Goal: Task Accomplishment & Management: Manage account settings

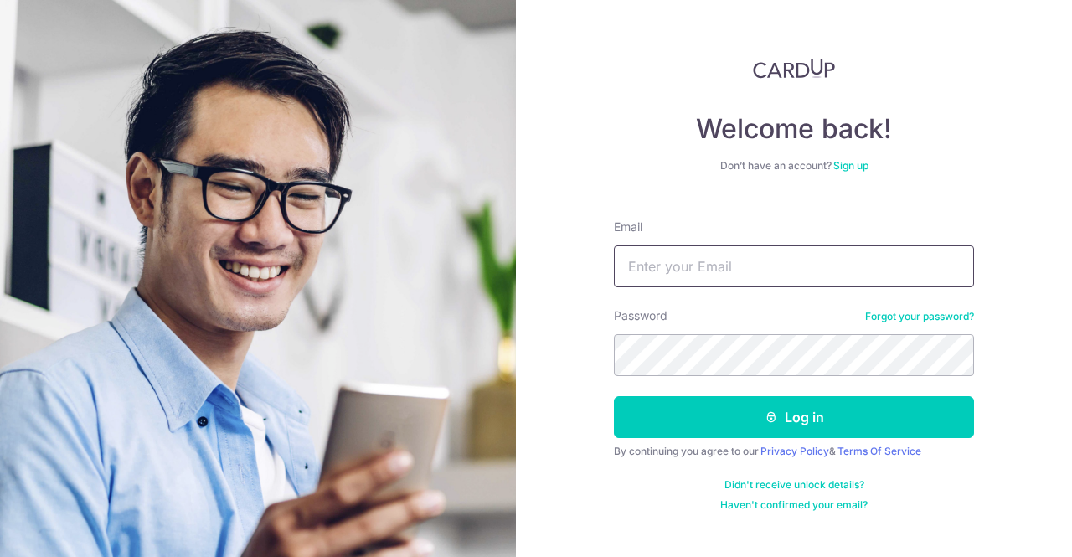
click at [716, 263] on input "Email" at bounding box center [794, 266] width 360 height 42
type input "#"
type input "[PERSON_NAME][EMAIL_ADDRESS][PERSON_NAME][DOMAIN_NAME]"
click at [614, 396] on button "Log in" at bounding box center [794, 417] width 360 height 42
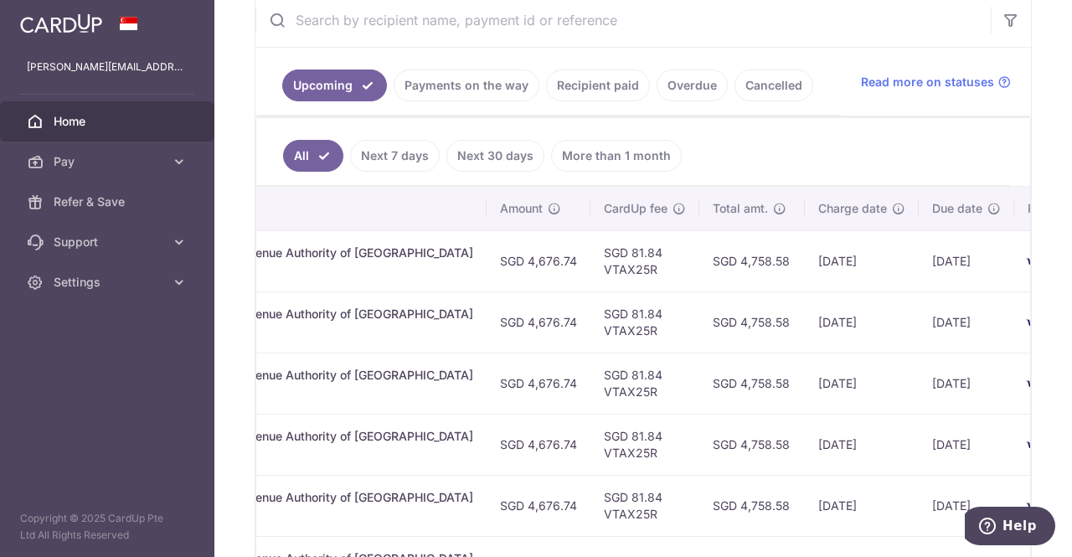
scroll to position [0, 487]
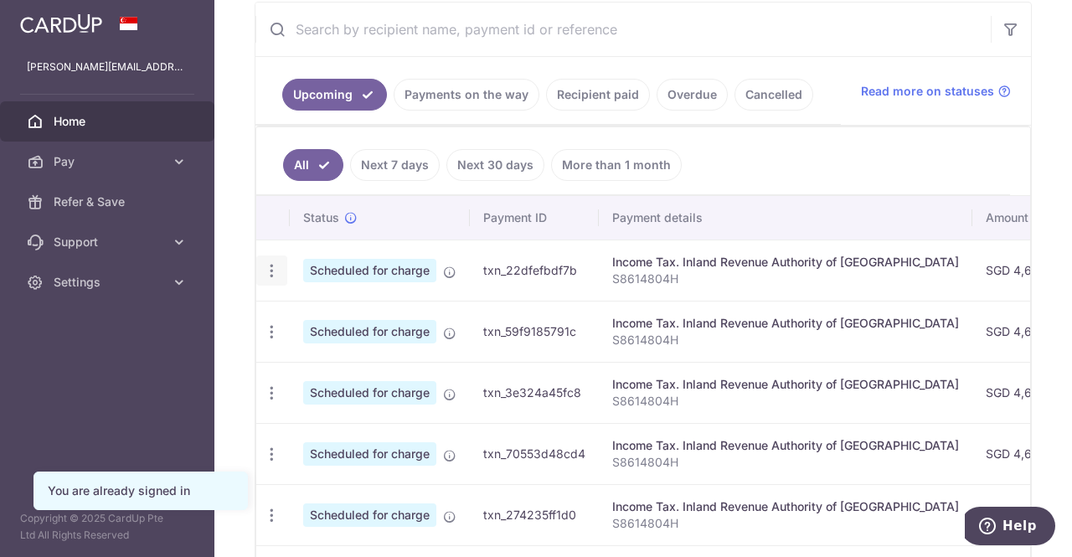
click at [277, 276] on icon "button" at bounding box center [272, 271] width 18 height 18
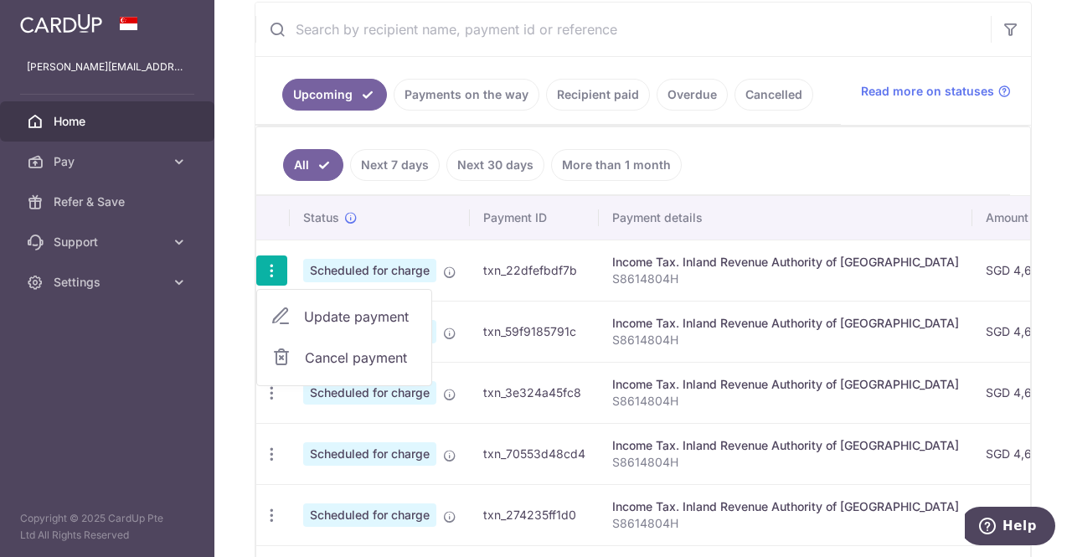
click at [335, 353] on span "Cancel payment" at bounding box center [361, 358] width 112 height 20
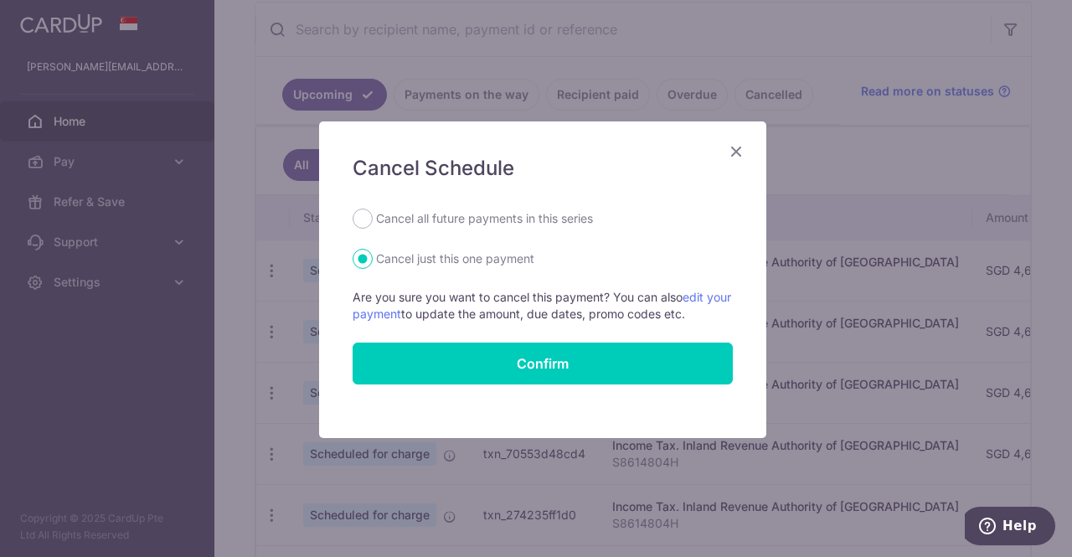
click at [531, 212] on label "Cancel all future payments in this series" at bounding box center [484, 219] width 217 height 20
click at [373, 212] on input "Cancel all future payments in this series" at bounding box center [363, 219] width 20 height 20
radio input "true"
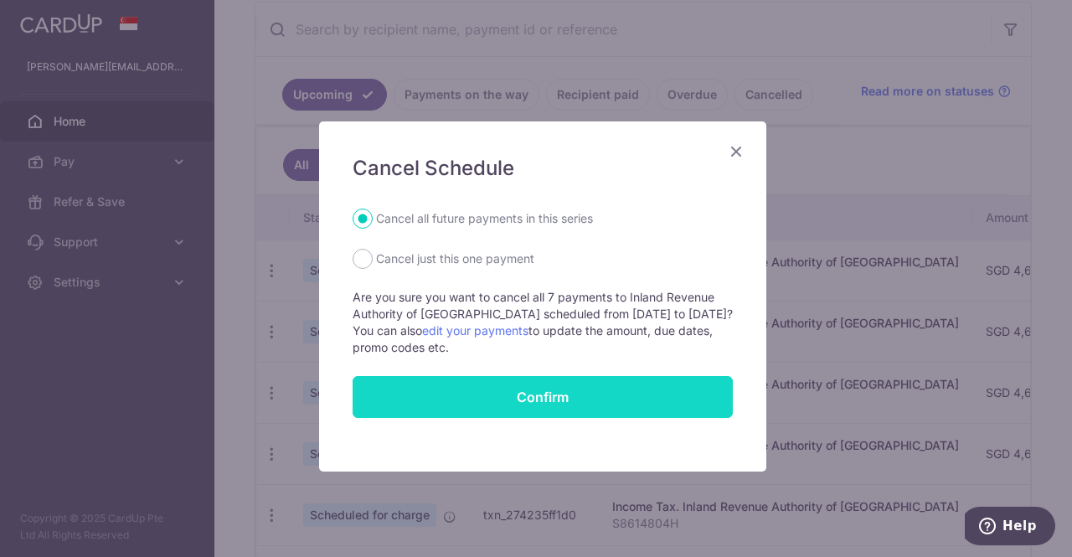
click at [554, 395] on button "Confirm" at bounding box center [543, 397] width 380 height 42
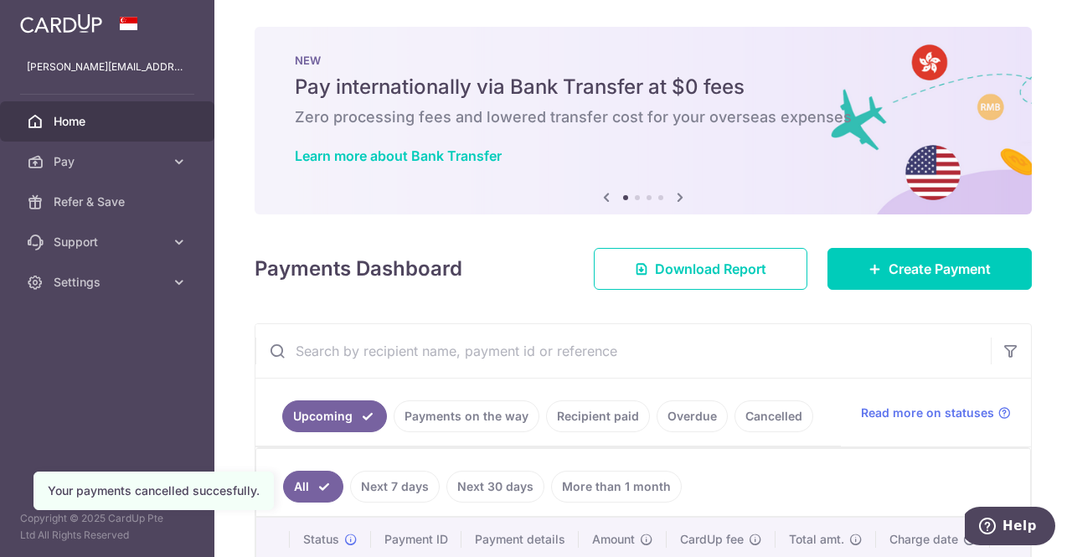
scroll to position [270, 0]
